Goal: Information Seeking & Learning: Learn about a topic

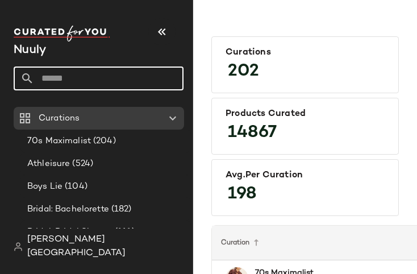
click at [95, 76] on input "text" at bounding box center [109, 79] width 150 height 24
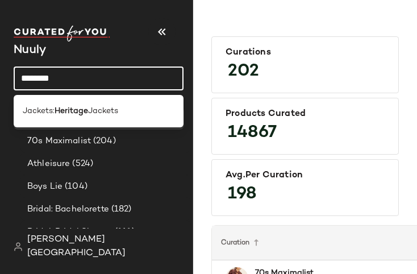
type input "********"
click at [94, 106] on span "Jackets" at bounding box center [103, 111] width 30 height 12
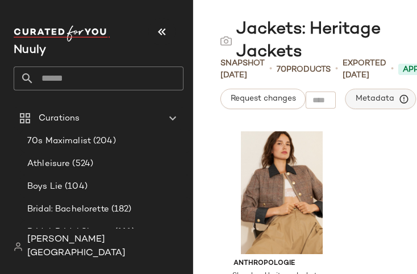
click at [368, 100] on span "Metadata" at bounding box center [381, 99] width 52 height 10
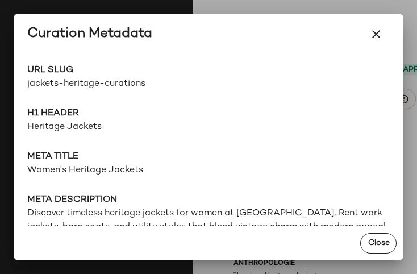
click at [76, 82] on span "jackets-heritage-curations" at bounding box center [117, 84] width 181 height 14
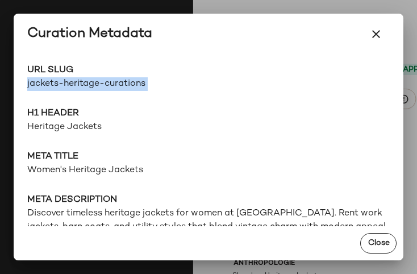
click at [76, 82] on span "jackets-heritage-curations" at bounding box center [117, 84] width 181 height 14
copy div "jackets-heritage-curations Go to Shop"
click at [105, 85] on span "jackets-heritage-curations" at bounding box center [117, 84] width 181 height 14
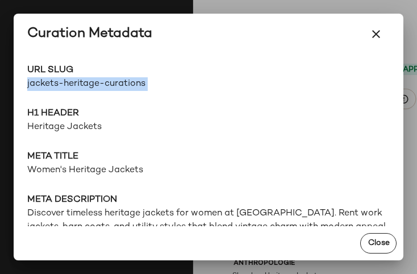
drag, startPoint x: 370, startPoint y: 34, endPoint x: 392, endPoint y: 42, distance: 23.2
click at [370, 34] on icon "button" at bounding box center [377, 34] width 14 height 14
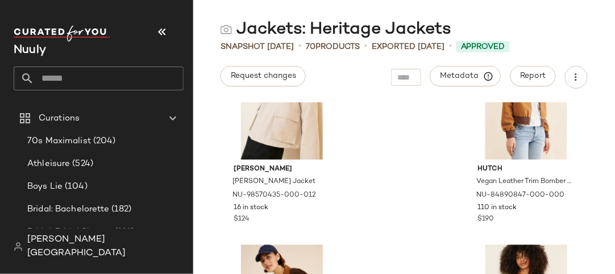
scroll to position [497, 0]
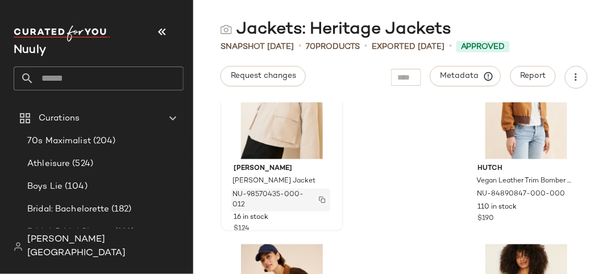
click at [321, 201] on img "button" at bounding box center [322, 200] width 7 height 7
drag, startPoint x: 273, startPoint y: 129, endPoint x: 530, endPoint y: 129, distance: 256.4
click at [417, 126] on div "[PERSON_NAME] [PERSON_NAME] Collared Jacket NU-98570435-000-012 16 in stock $12…" at bounding box center [404, 188] width 422 height 172
click at [281, 111] on div at bounding box center [282, 97] width 115 height 123
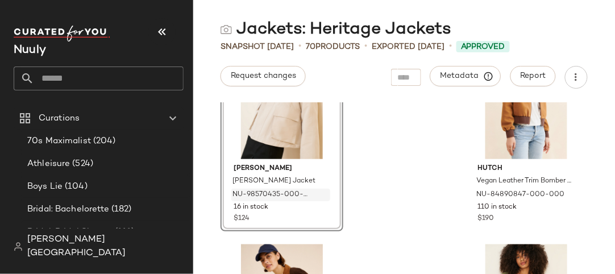
click at [283, 168] on div "[PERSON_NAME] [PERSON_NAME] Jacket NU-98570435-000-012 16 in stock $124" at bounding box center [282, 131] width 123 height 199
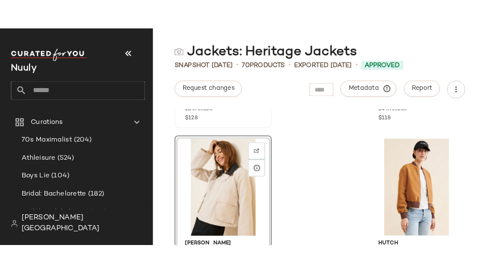
scroll to position [407, 0]
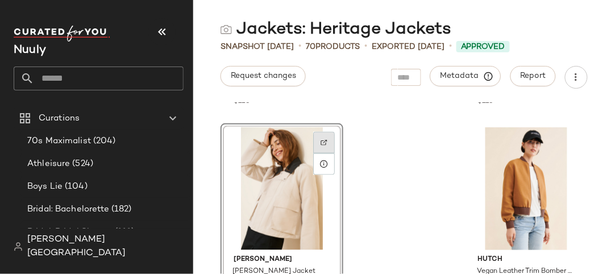
click at [326, 143] on img at bounding box center [324, 142] width 7 height 7
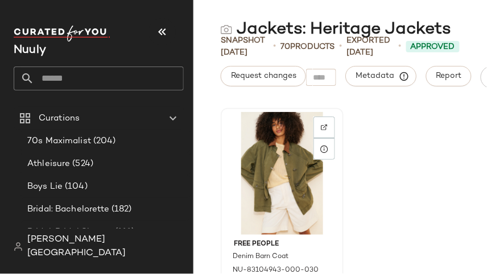
scroll to position [1444, 0]
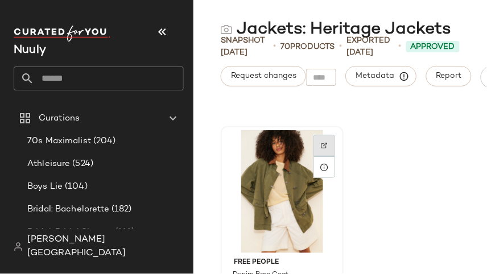
click at [321, 143] on img at bounding box center [324, 145] width 7 height 7
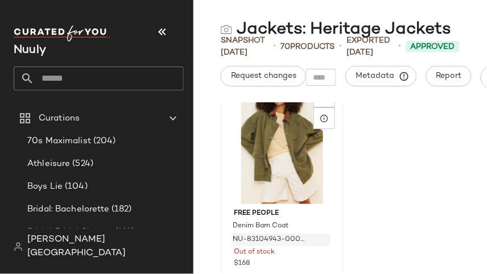
scroll to position [1497, 0]
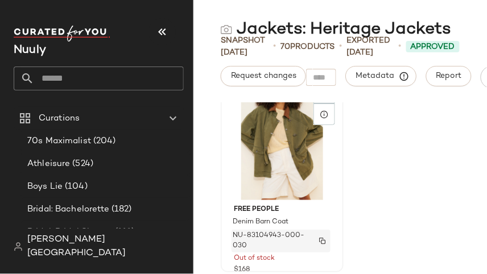
click at [322, 241] on img "button" at bounding box center [322, 241] width 7 height 7
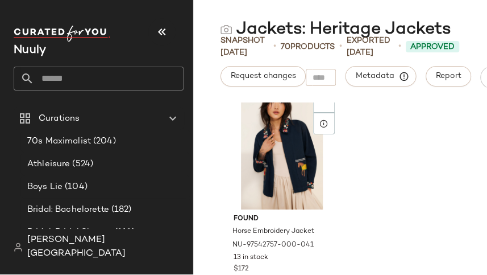
scroll to position [1685, 0]
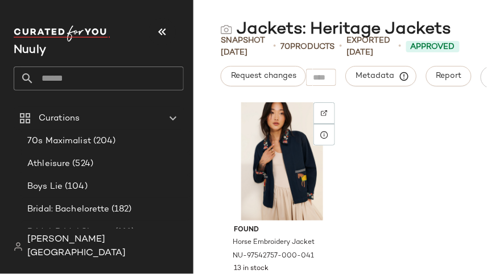
click at [271, 160] on div at bounding box center [282, 159] width 115 height 123
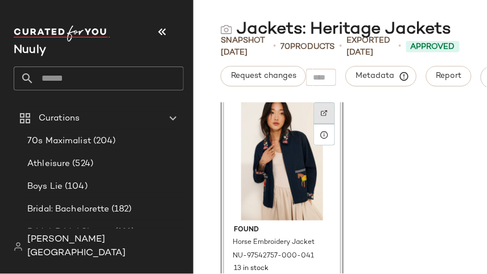
click at [322, 115] on img at bounding box center [324, 113] width 7 height 7
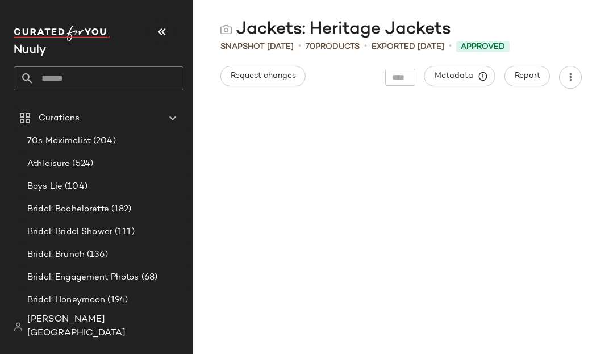
scroll to position [832, 0]
